Goal: Information Seeking & Learning: Learn about a topic

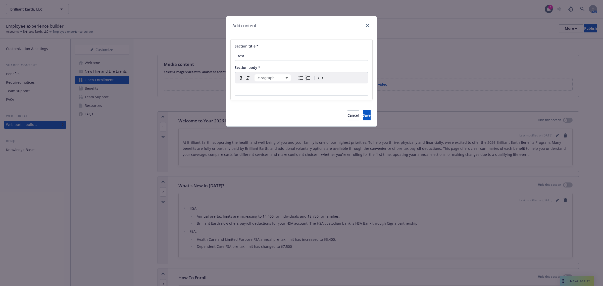
scroll to position [314, 0]
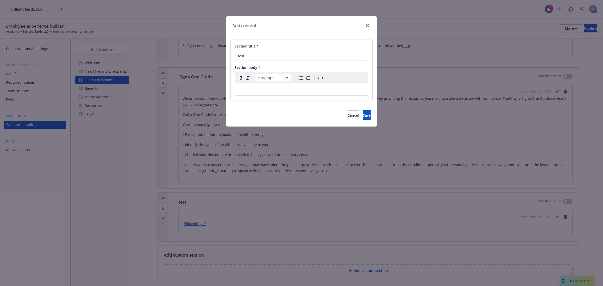
click at [263, 88] on p "editable markdown" at bounding box center [301, 89] width 127 height 6
drag, startPoint x: 297, startPoint y: 109, endPoint x: 237, endPoint y: 90, distance: 63.4
click at [237, 90] on div "https://www.canva.com/design/DAGz7PeteKo/NN8rIaPbQHAYx1XRhiMGLg/edit?utm_conten…" at bounding box center [301, 89] width 133 height 12
drag, startPoint x: 323, startPoint y: 89, endPoint x: 224, endPoint y: 83, distance: 99.4
click at [224, 83] on div "Add content Section title * test Section body * Paragraph Paragraph Heading 1 H…" at bounding box center [301, 143] width 603 height 286
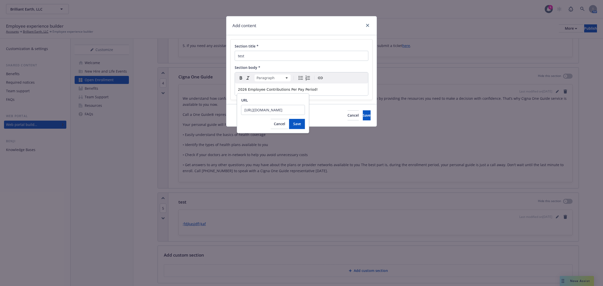
scroll to position [0, 246]
type input "https://www.canva.com/design/DAGz7PeteKo/NN8rIaPbQHAYx1XRhiMGLg/edit?utm_conten…"
click at [303, 127] on button "Save" at bounding box center [297, 124] width 16 height 10
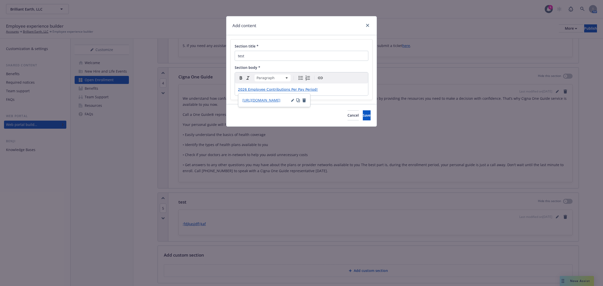
click at [350, 92] on p "2026 Employee Contributions Per Pay Period!" at bounding box center [301, 89] width 127 height 6
click at [288, 114] on div "Cancel Save" at bounding box center [301, 115] width 150 height 22
click at [291, 59] on input "test" at bounding box center [302, 56] width 134 height 10
click at [363, 114] on span "Save" at bounding box center [367, 115] width 8 height 5
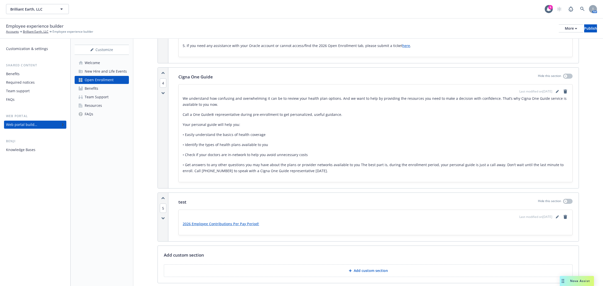
click at [129, 210] on div "Customize Welcome New Hire and Life Events Open Enrollment Benefits Team Suppor…" at bounding box center [102, 162] width 63 height 247
click at [556, 218] on icon "editPencil" at bounding box center [557, 216] width 3 height 3
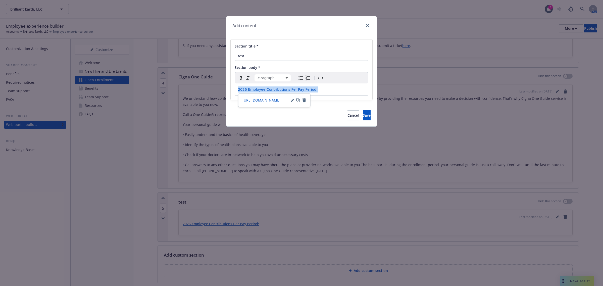
drag, startPoint x: 332, startPoint y: 90, endPoint x: 227, endPoint y: 91, distance: 105.2
click at [227, 91] on div "Section title * test Section body * Paragraph Paragraph Heading 1 Heading 2 Hea…" at bounding box center [301, 69] width 150 height 69
click at [303, 100] on icon "button" at bounding box center [304, 100] width 4 height 4
click at [323, 89] on p "2026 Employee Contributions Per Pay Period!" at bounding box center [301, 89] width 127 height 6
drag, startPoint x: 323, startPoint y: 89, endPoint x: 235, endPoint y: 89, distance: 88.2
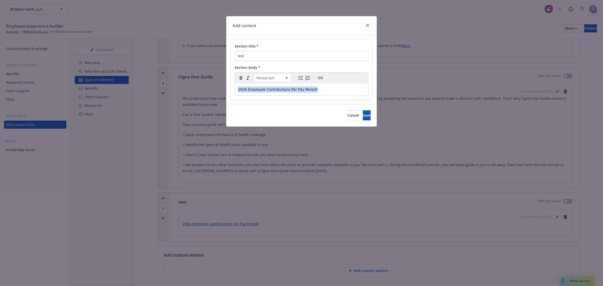
click at [235, 89] on div "2026 Employee Contributions Per Pay Period!" at bounding box center [301, 89] width 133 height 12
type input "https://www.canva.com/design/DAGz7PeteKo/iX3wF_4QXim0YAc9VGF2QA/view?utm_conten…"
click at [298, 123] on span "Save" at bounding box center [297, 123] width 8 height 5
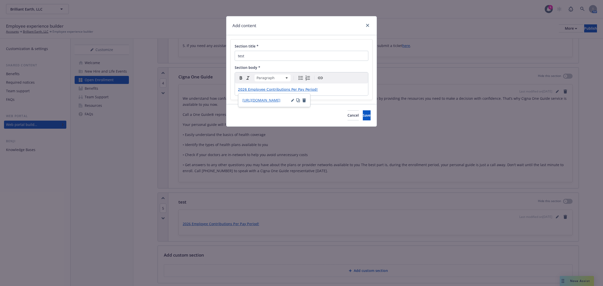
click at [292, 116] on div "Cancel Save" at bounding box center [301, 115] width 150 height 22
click at [363, 117] on span "Save" at bounding box center [367, 115] width 8 height 5
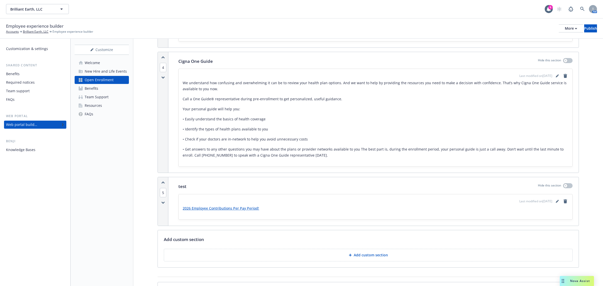
scroll to position [377, 0]
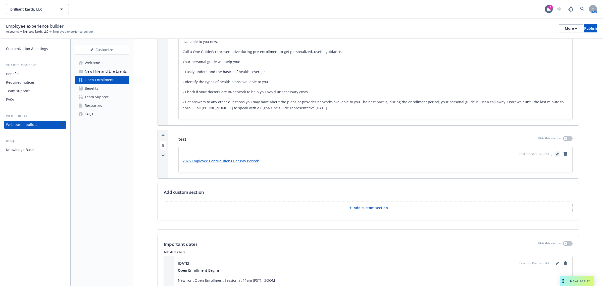
click at [556, 154] on icon "editPencil" at bounding box center [557, 153] width 3 height 3
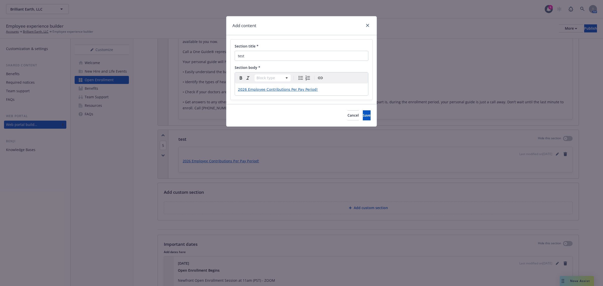
click at [324, 88] on p "2026 Employee Contributions Per Pay Period!" at bounding box center [301, 89] width 127 height 6
click at [368, 25] on icon "close" at bounding box center [367, 25] width 3 height 3
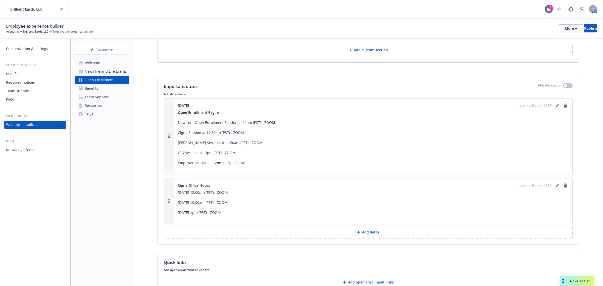
scroll to position [565, 0]
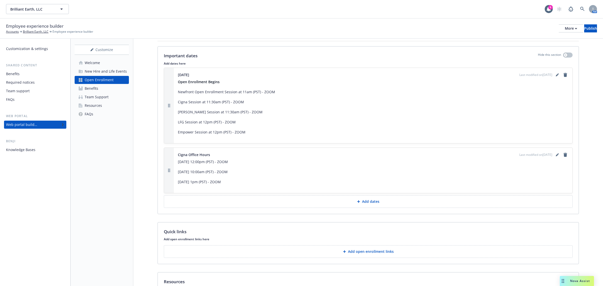
click at [524, 54] on div "Important dates Hide this section" at bounding box center [368, 55] width 409 height 7
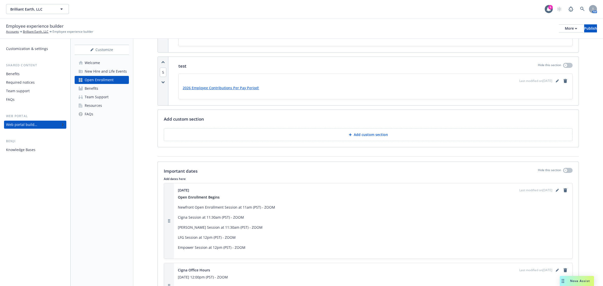
scroll to position [377, 0]
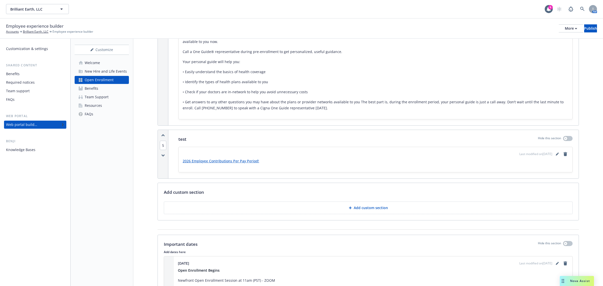
click at [239, 163] on link "2026 Employee Contributions Per Pay Period!" at bounding box center [221, 161] width 76 height 5
click at [233, 163] on link "2026 Employee Contributions Per Pay Period!" at bounding box center [221, 161] width 76 height 5
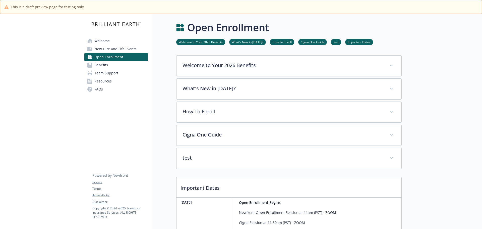
scroll to position [25, 0]
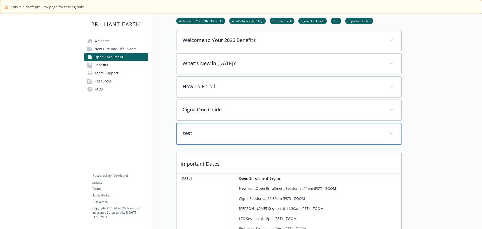
click at [223, 133] on p "test" at bounding box center [283, 133] width 200 height 8
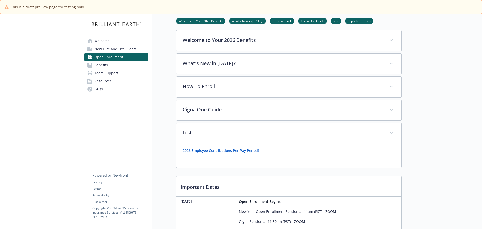
click at [219, 153] on p "2026 Employee Contributions Per Pay Period!" at bounding box center [289, 150] width 213 height 6
click at [220, 149] on link "2026 Employee Contributions Per Pay Period!" at bounding box center [221, 150] width 76 height 5
click at [207, 150] on link "2026 Employee Contributions Per Pay Period!" at bounding box center [221, 150] width 76 height 5
click at [296, 151] on p "2026 Employee Contributions Per Pay Period!" at bounding box center [289, 150] width 213 height 6
click at [206, 151] on link "2026 Employee Contributions Per Pay Period!" at bounding box center [221, 150] width 76 height 5
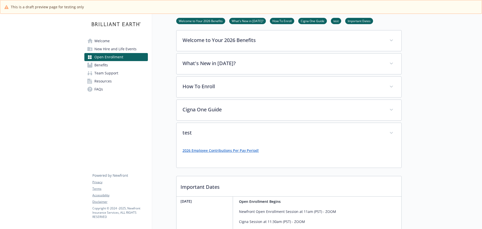
click at [241, 150] on link "2026 Employee Contributions Per Pay Period!" at bounding box center [221, 150] width 76 height 5
click at [226, 151] on link "2026 Employee Contributions Per Pay Period!" at bounding box center [221, 150] width 76 height 5
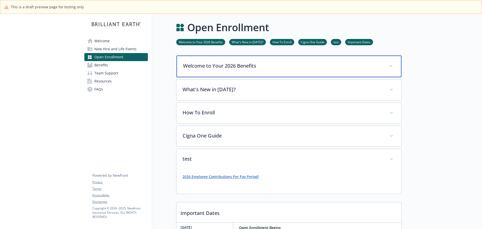
click at [231, 65] on p "Welcome to Your 2026 Benefits" at bounding box center [283, 66] width 200 height 8
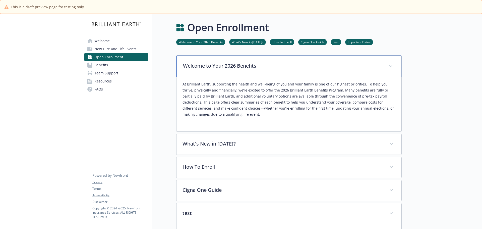
click at [231, 65] on p "Welcome to Your 2026 Benefits" at bounding box center [283, 66] width 200 height 8
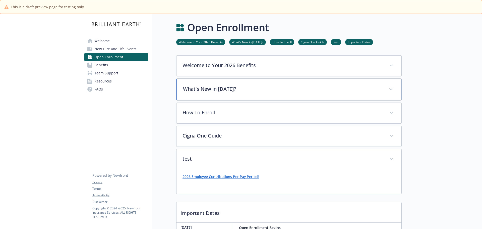
click at [226, 88] on p "What's New in 2026?" at bounding box center [283, 89] width 200 height 8
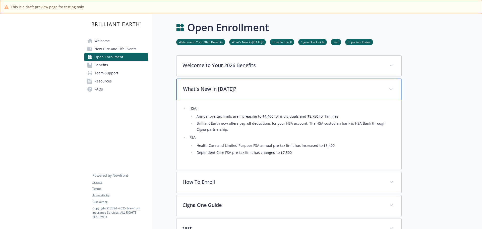
click at [226, 88] on p "What's New in 2026?" at bounding box center [283, 89] width 200 height 8
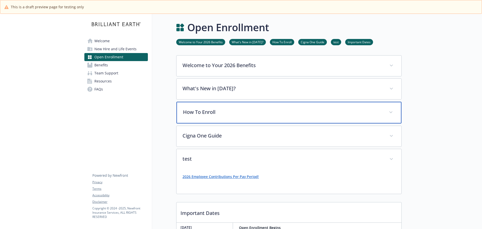
click at [222, 116] on div "How To Enroll" at bounding box center [289, 113] width 225 height 22
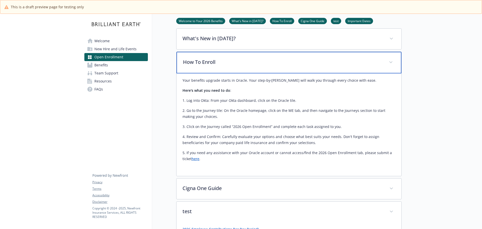
scroll to position [50, 0]
click at [225, 63] on p "How To Enroll" at bounding box center [283, 62] width 200 height 8
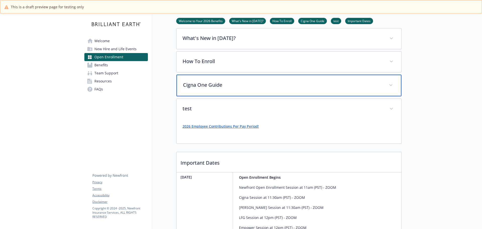
click at [221, 94] on div "Cigna One Guide" at bounding box center [289, 86] width 225 height 22
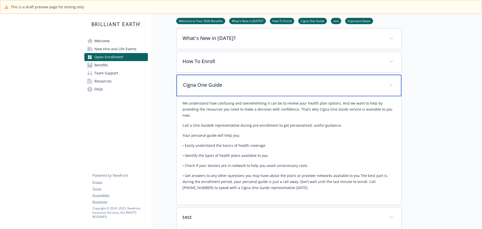
click at [221, 93] on div "Cigna One Guide" at bounding box center [289, 86] width 225 height 22
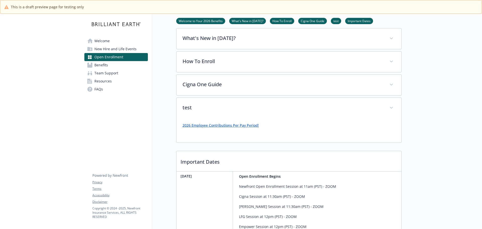
click at [302, 141] on div "2026 Employee Contributions Per Pay Period!" at bounding box center [289, 130] width 225 height 24
click at [233, 125] on link "2026 Employee Contributions Per Pay Period!" at bounding box center [221, 125] width 76 height 5
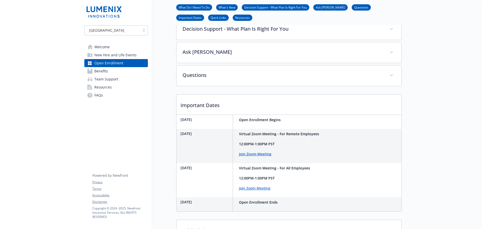
scroll to position [167, 0]
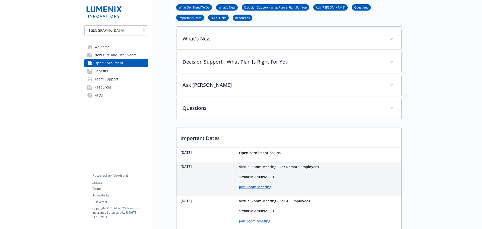
click at [246, 146] on p "Important Dates" at bounding box center [289, 136] width 225 height 19
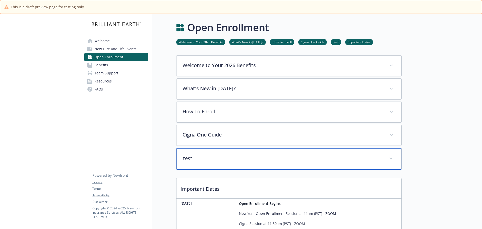
click at [256, 162] on div "test" at bounding box center [289, 159] width 225 height 22
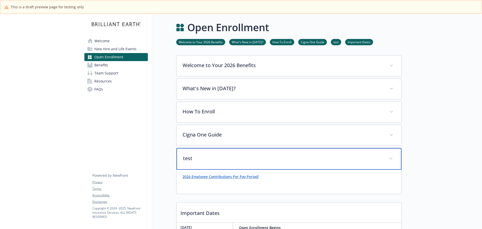
click at [256, 162] on p "test" at bounding box center [283, 158] width 200 height 8
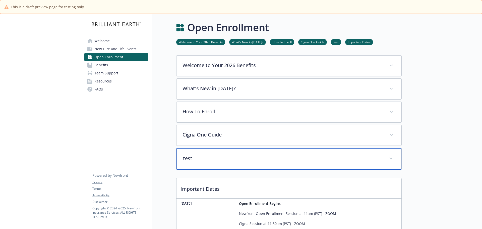
click at [230, 168] on div "test" at bounding box center [289, 159] width 225 height 22
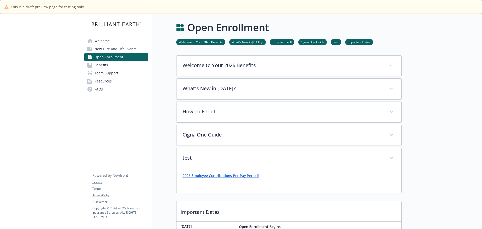
click at [219, 177] on link "2026 Employee Contributions Per Pay Period!" at bounding box center [221, 175] width 76 height 5
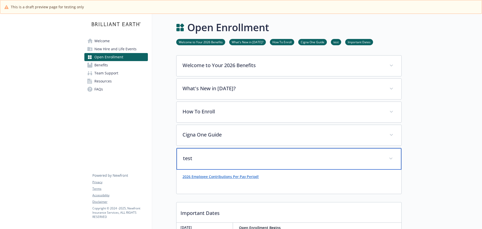
click at [392, 160] on span at bounding box center [391, 158] width 8 height 8
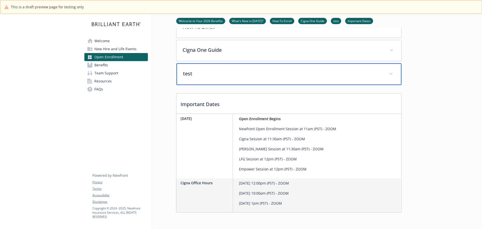
scroll to position [100, 0]
